Goal: Transaction & Acquisition: Purchase product/service

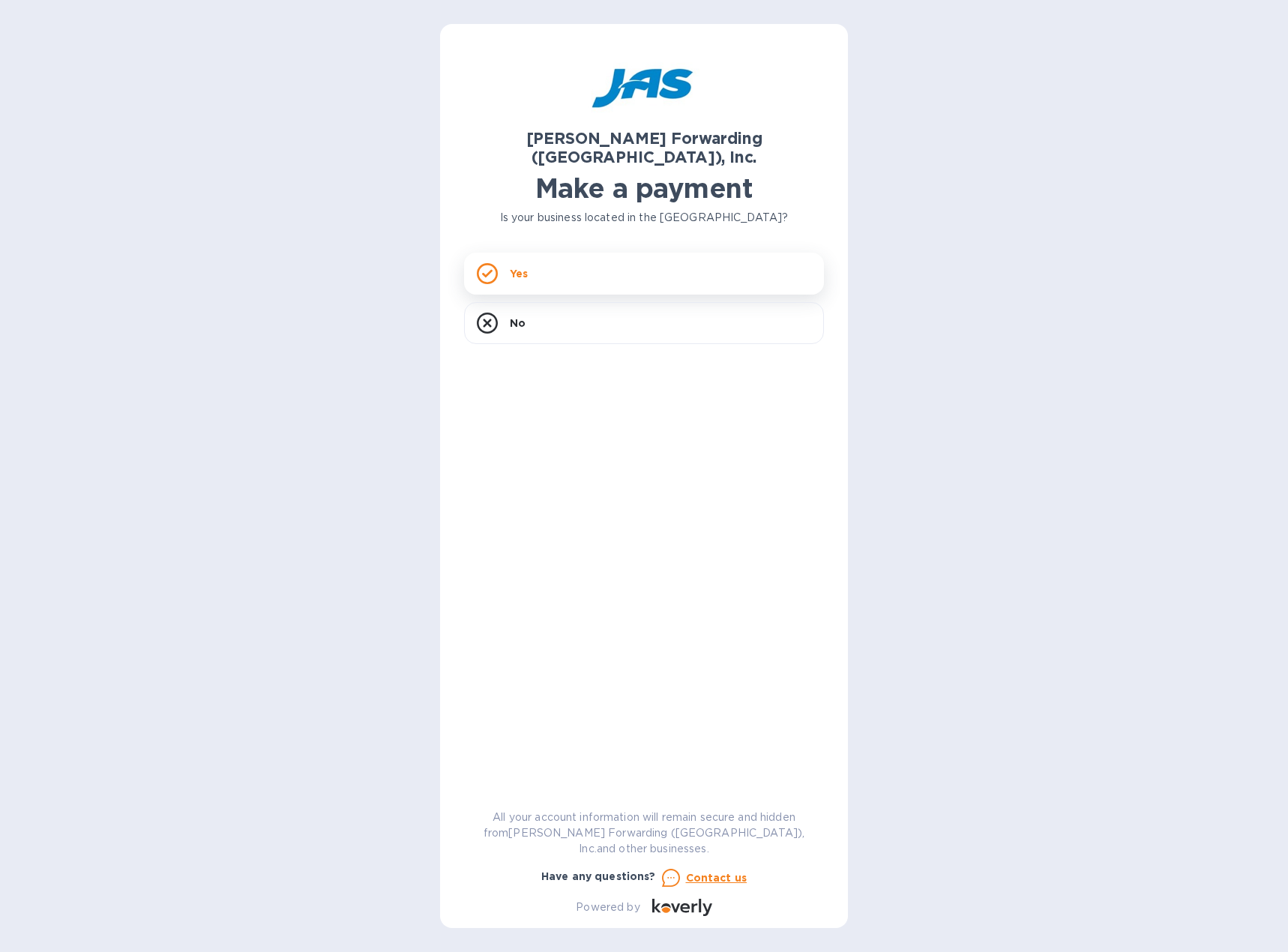
click at [529, 252] on div "Yes" at bounding box center [644, 273] width 360 height 42
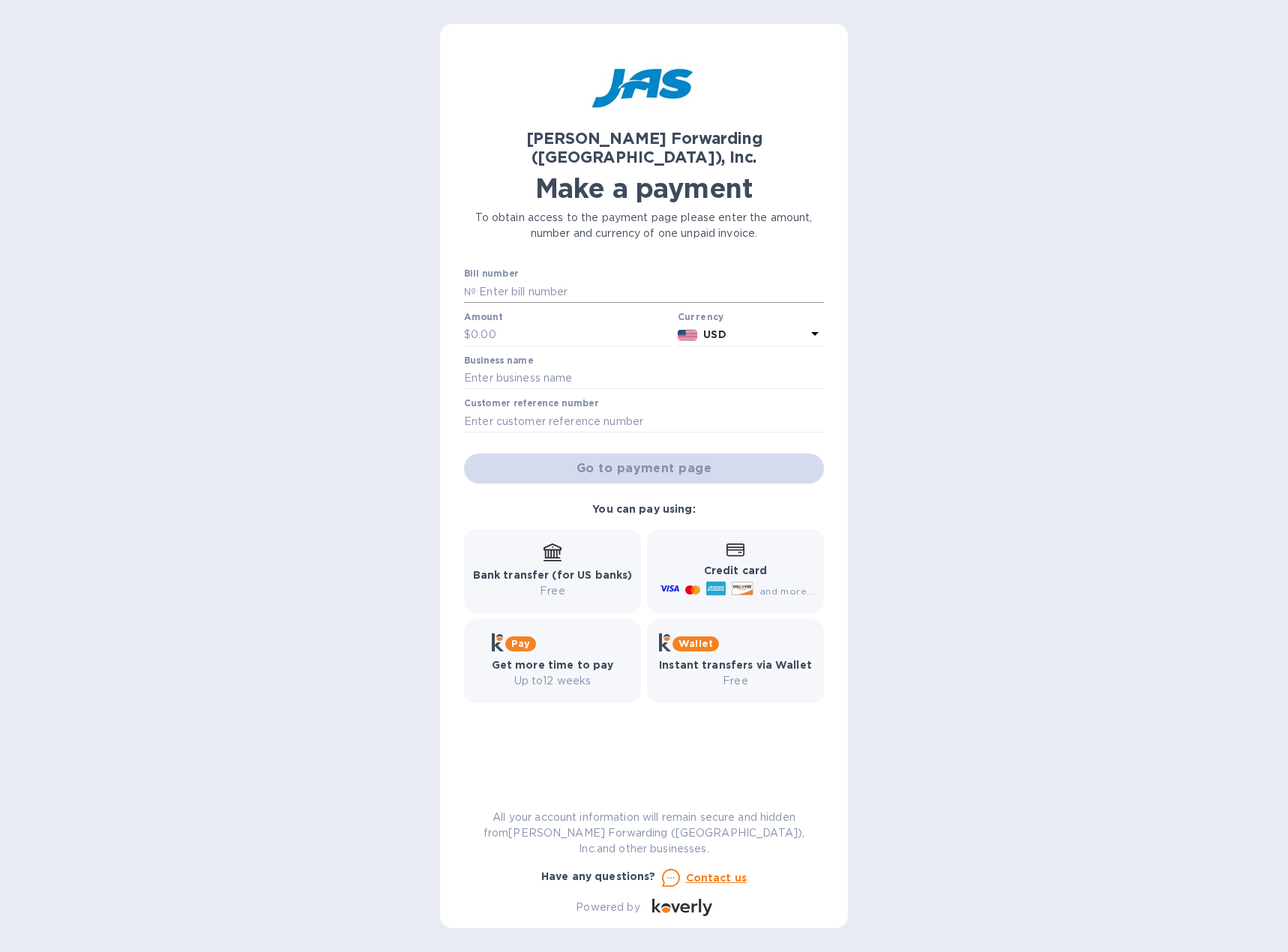
click at [530, 281] on input "text" at bounding box center [650, 292] width 348 height 23
type input "BOS503377104"
click at [574, 324] on input "text" at bounding box center [572, 335] width 201 height 23
type input "23,060"
click at [560, 367] on input "text" at bounding box center [644, 379] width 360 height 23
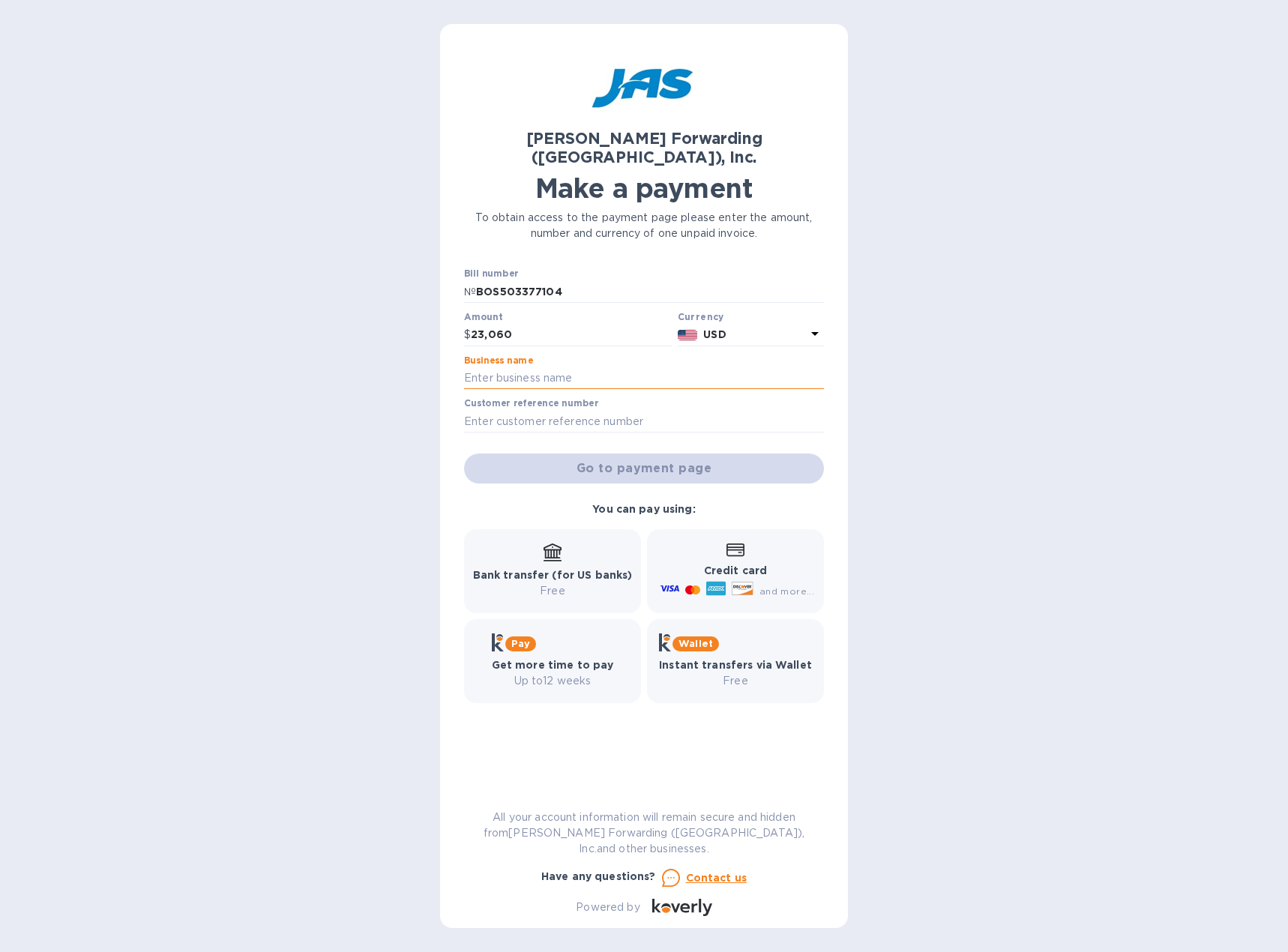
type input "IDP Americas, Inc"
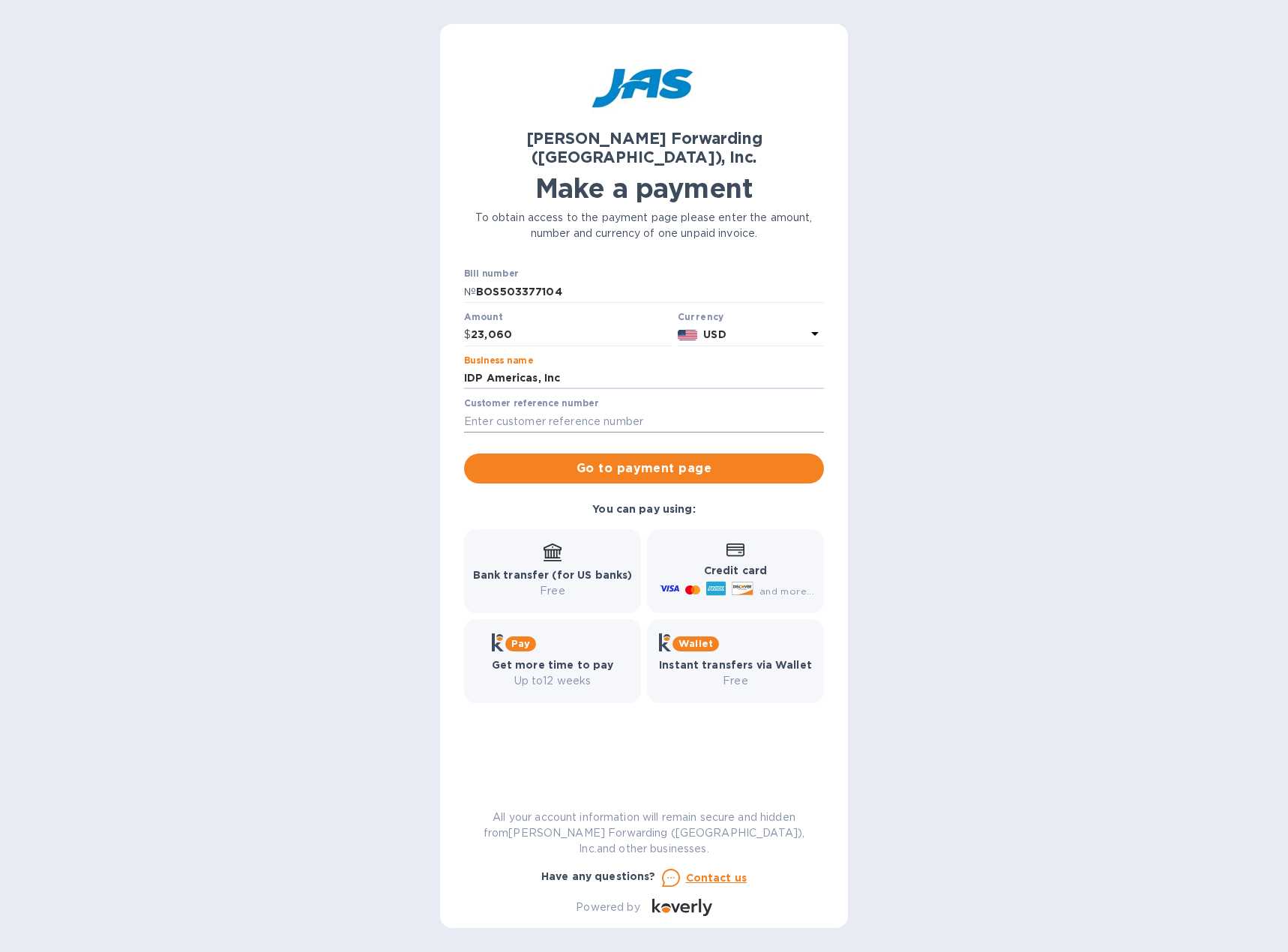
click at [563, 410] on input "text" at bounding box center [644, 421] width 360 height 23
type input "IDPAMEBOS"
click at [605, 460] on span "Go to payment page" at bounding box center [644, 469] width 336 height 18
